Goal: Task Accomplishment & Management: Manage account settings

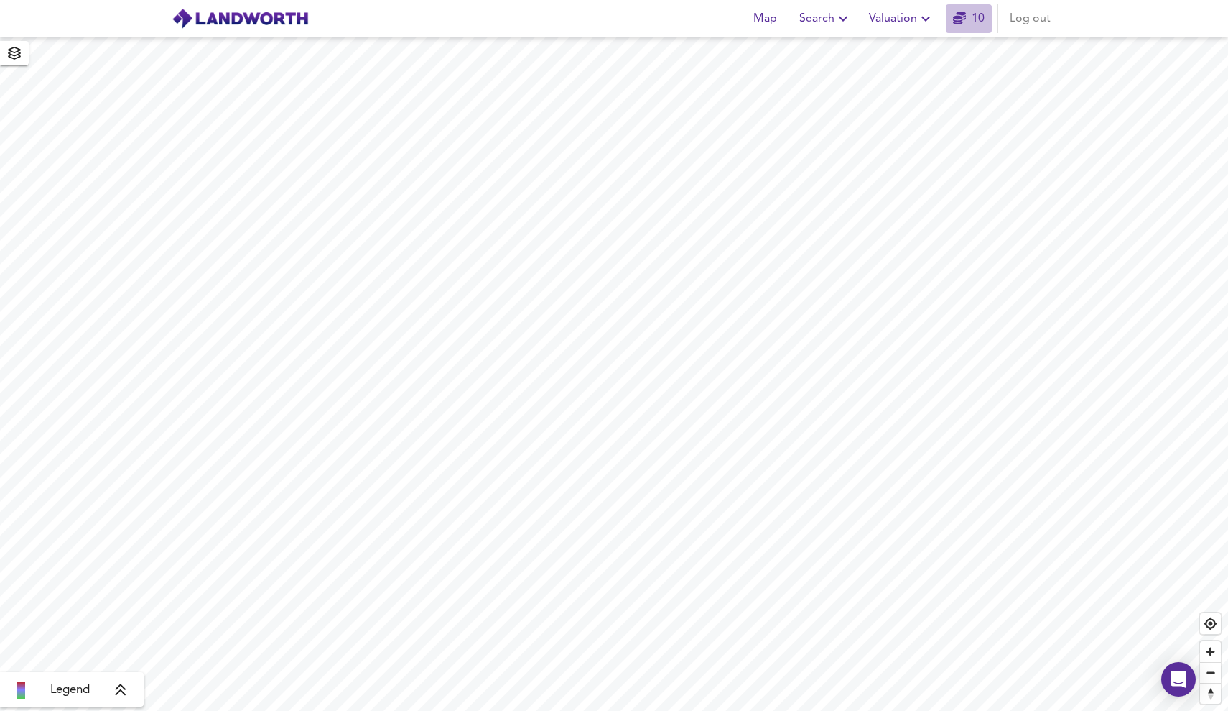
drag, startPoint x: 0, startPoint y: 0, endPoint x: 975, endPoint y: 17, distance: 975.0
click at [975, 17] on link "10" at bounding box center [969, 19] width 32 height 20
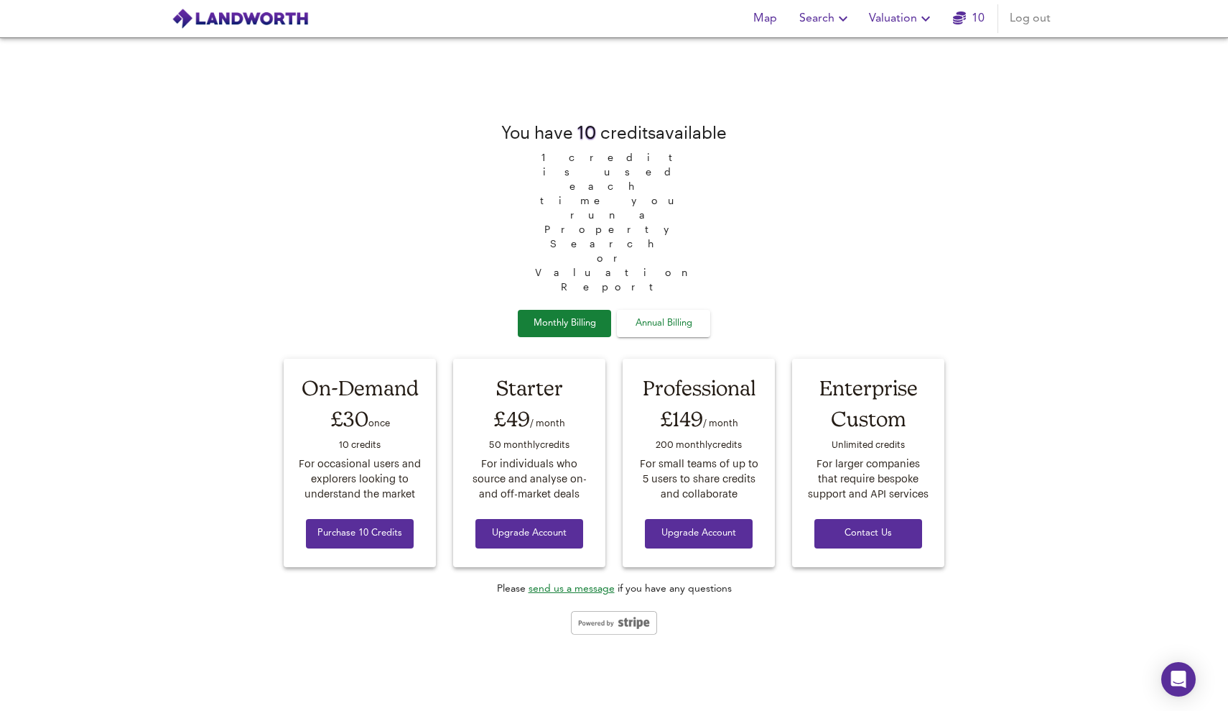
drag, startPoint x: 975, startPoint y: 17, endPoint x: 870, endPoint y: 606, distance: 599.1
click at [870, 606] on div "You have 10 credit s available 1 credit is used each time you run a Property Se…" at bounding box center [614, 374] width 678 height 672
click at [666, 315] on span "Annual Billing" at bounding box center [664, 323] width 72 height 17
drag, startPoint x: 870, startPoint y: 606, endPoint x: 920, endPoint y: 28, distance: 580.5
click at [920, 28] on button "Valuation" at bounding box center [902, 18] width 77 height 29
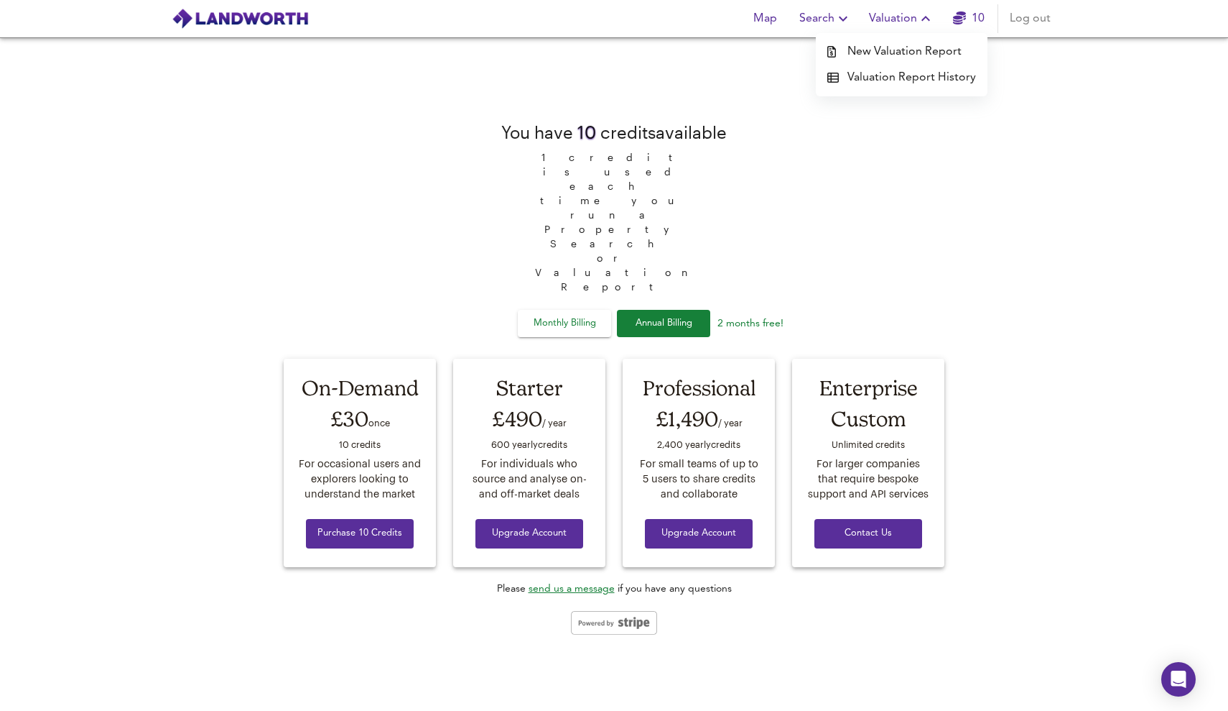
click at [932, 197] on div "You have 10 credit s available 1 credit is used each time you run a Property Se…" at bounding box center [614, 375] width 678 height 550
drag, startPoint x: 920, startPoint y: 28, endPoint x: 576, endPoint y: 267, distance: 419.1
click at [576, 315] on span "Monthly Billing" at bounding box center [565, 323] width 72 height 17
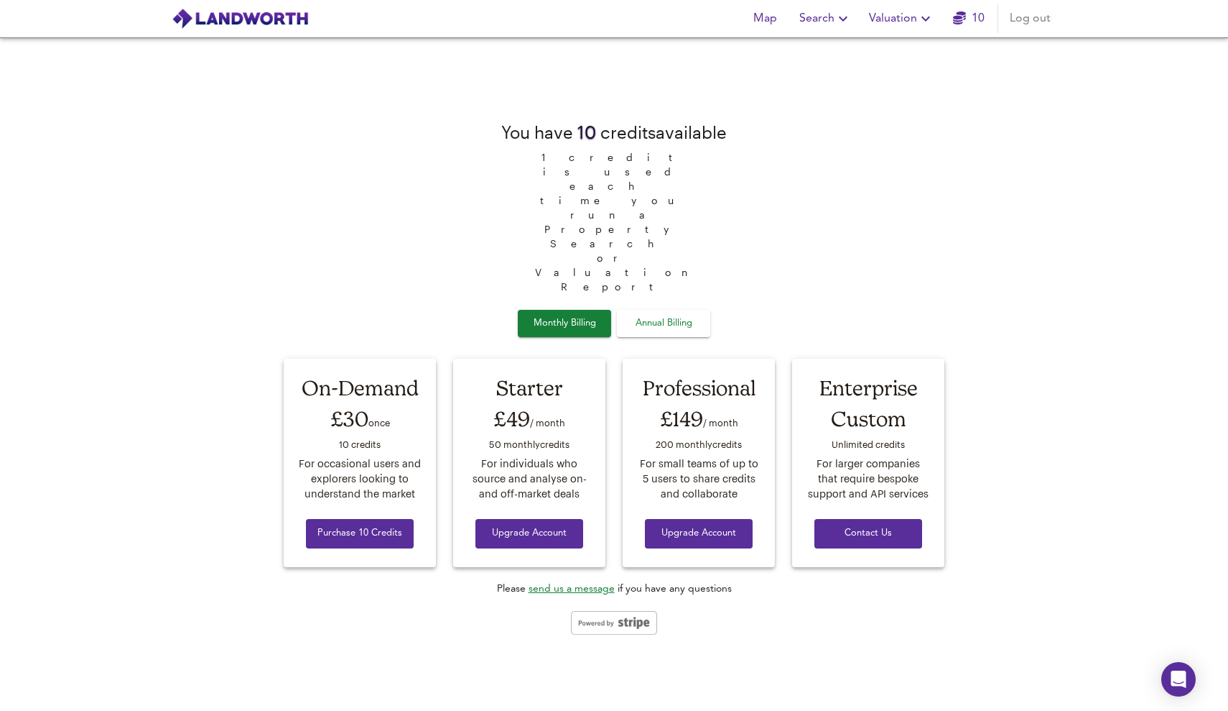
click at [630, 315] on span "Annual Billing" at bounding box center [664, 323] width 72 height 17
drag, startPoint x: 576, startPoint y: 267, endPoint x: 583, endPoint y: 265, distance: 7.5
click at [583, 315] on span "Monthly Billing" at bounding box center [565, 323] width 72 height 17
drag, startPoint x: 583, startPoint y: 265, endPoint x: 642, endPoint y: 264, distance: 58.9
click at [642, 315] on span "Annual Billing" at bounding box center [664, 323] width 72 height 17
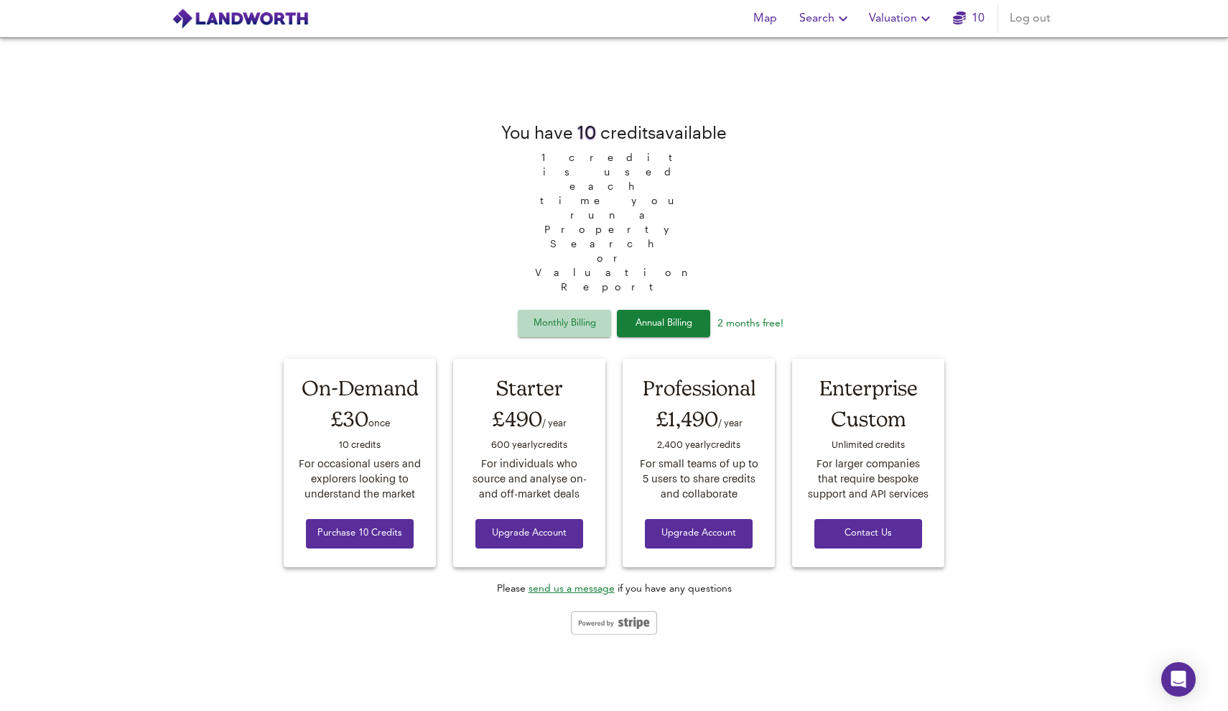
click at [543, 315] on span "Monthly Billing" at bounding box center [565, 323] width 72 height 17
click at [676, 315] on span "Annual Billing" at bounding box center [664, 323] width 72 height 17
click at [547, 315] on span "Monthly Billing" at bounding box center [565, 323] width 72 height 17
click at [641, 315] on span "Annual Billing" at bounding box center [664, 323] width 72 height 17
click at [569, 315] on span "Monthly Billing" at bounding box center [565, 323] width 72 height 17
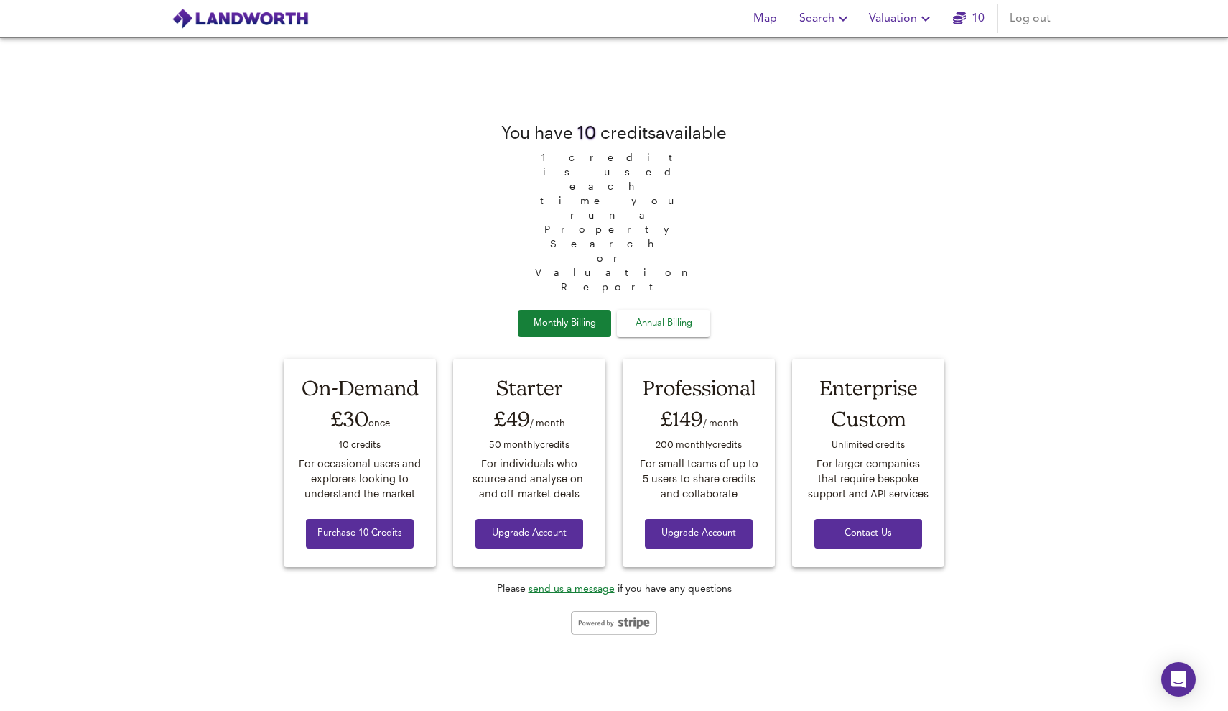
drag, startPoint x: 642, startPoint y: 264, endPoint x: 669, endPoint y: 267, distance: 26.8
click at [669, 315] on span "Annual Billing" at bounding box center [664, 323] width 72 height 17
drag, startPoint x: 669, startPoint y: 267, endPoint x: 596, endPoint y: 267, distance: 72.6
click at [596, 315] on span "Monthly Billing" at bounding box center [565, 323] width 72 height 17
click at [714, 710] on div "You have 10 credit s available 1 credit is used each time you run a Property Se…" at bounding box center [614, 374] width 678 height 672
